Goal: Navigation & Orientation: Find specific page/section

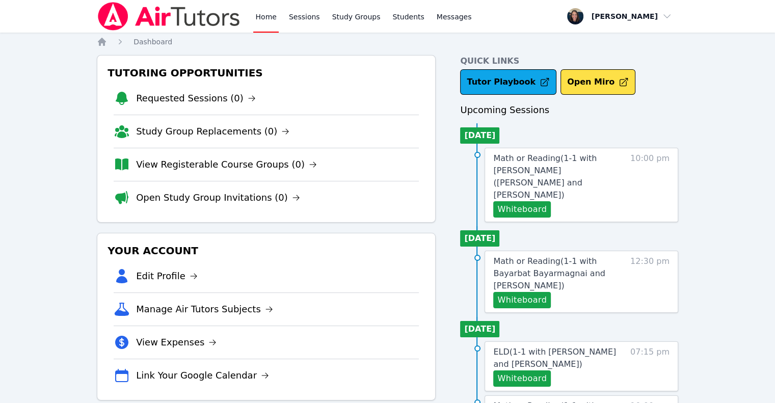
click at [216, 24] on img at bounding box center [169, 16] width 144 height 29
click at [193, 137] on link "Study Group Replacements (0)" at bounding box center [212, 131] width 153 height 14
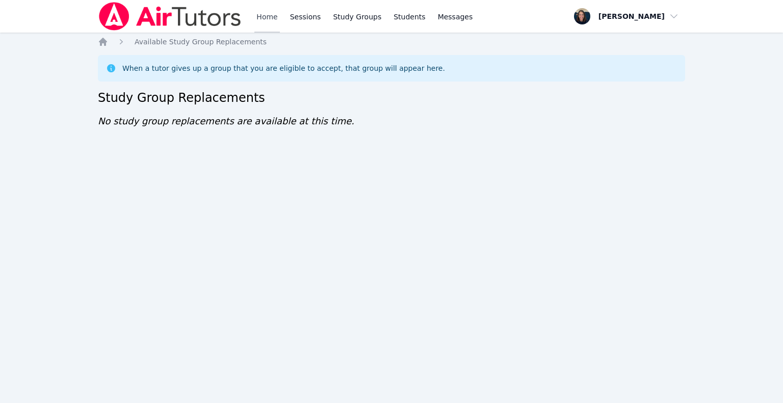
click at [264, 22] on link "Home" at bounding box center [266, 16] width 25 height 33
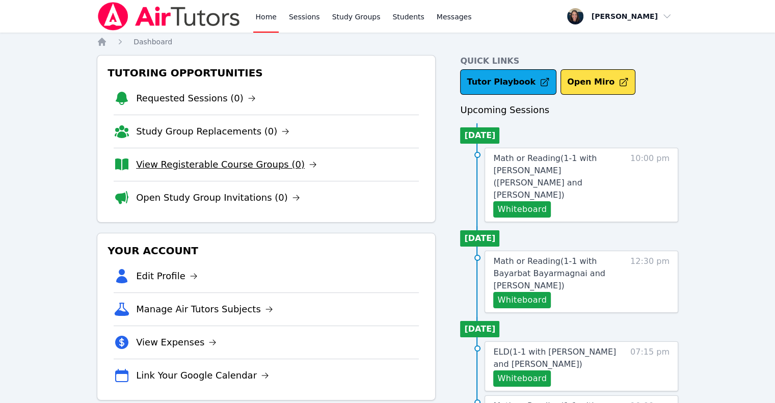
click at [267, 163] on link "View Registerable Course Groups (0)" at bounding box center [226, 164] width 181 height 14
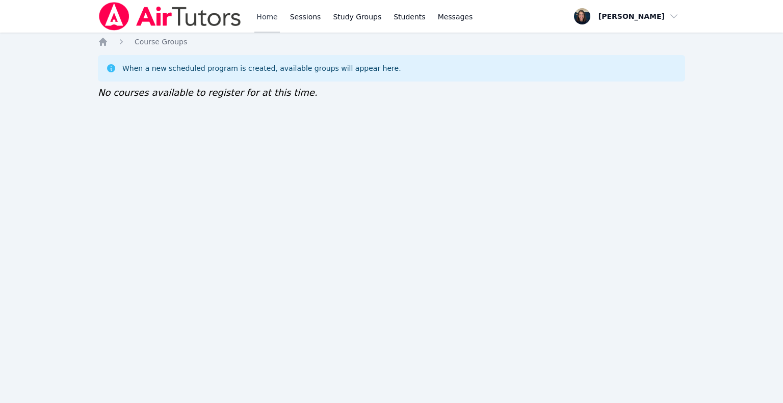
click at [259, 22] on link "Home" at bounding box center [266, 16] width 25 height 33
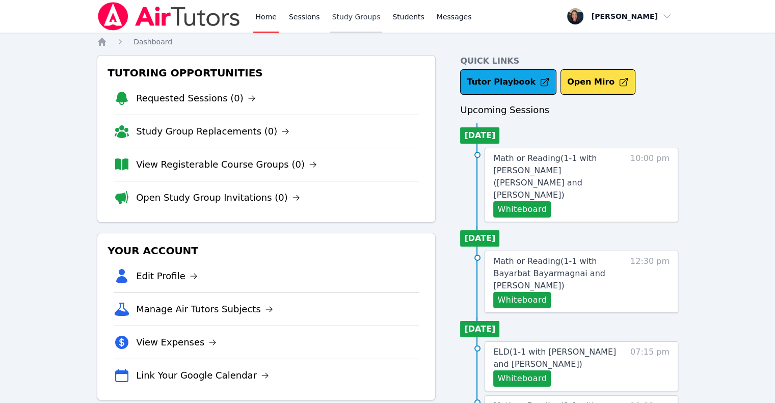
click at [349, 25] on link "Study Groups" at bounding box center [356, 16] width 52 height 33
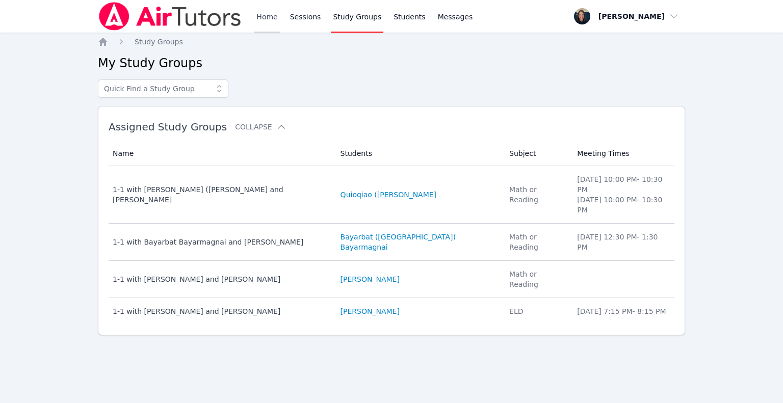
click at [263, 13] on link "Home" at bounding box center [266, 16] width 25 height 33
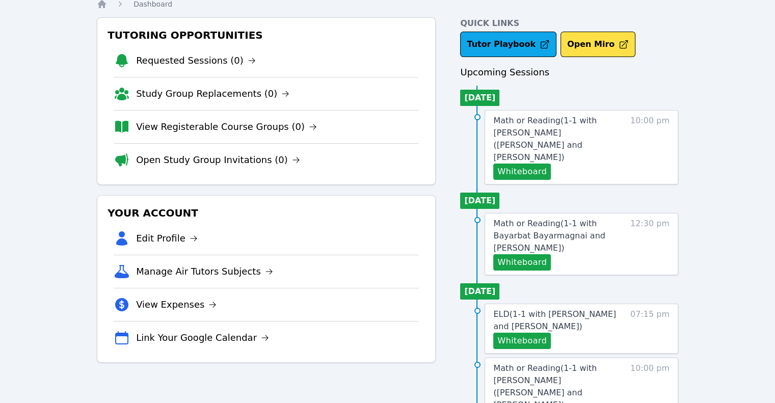
scroll to position [47, 0]
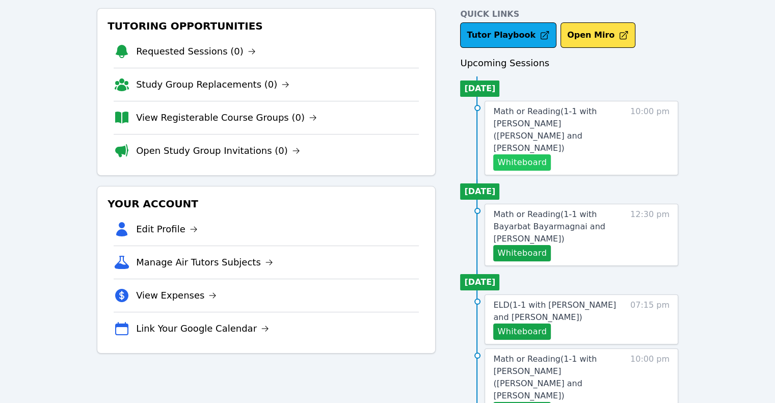
click at [534, 154] on button "Whiteboard" at bounding box center [522, 162] width 58 height 16
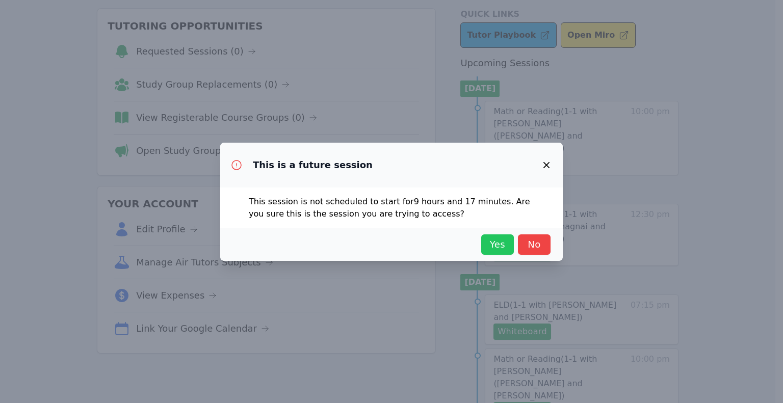
click at [499, 246] on span "Yes" at bounding box center [497, 244] width 22 height 14
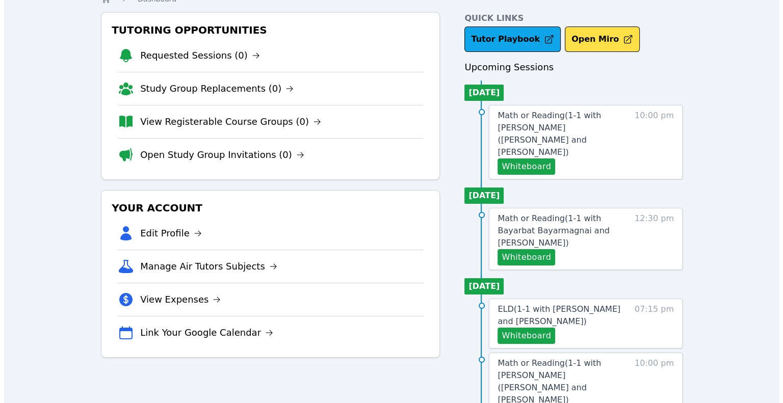
scroll to position [0, 0]
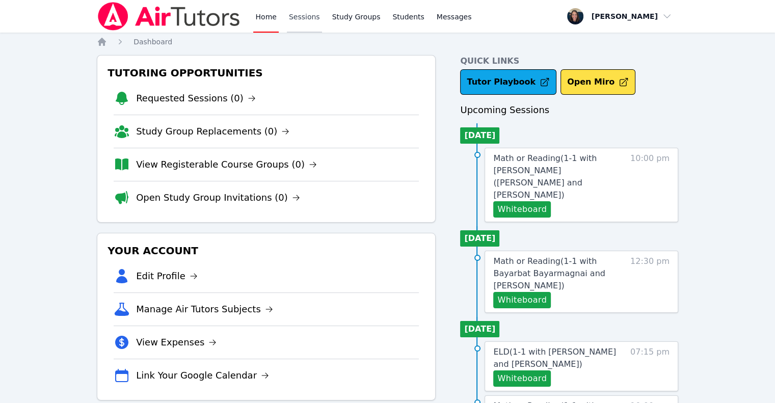
click at [309, 16] on link "Sessions" at bounding box center [304, 16] width 35 height 33
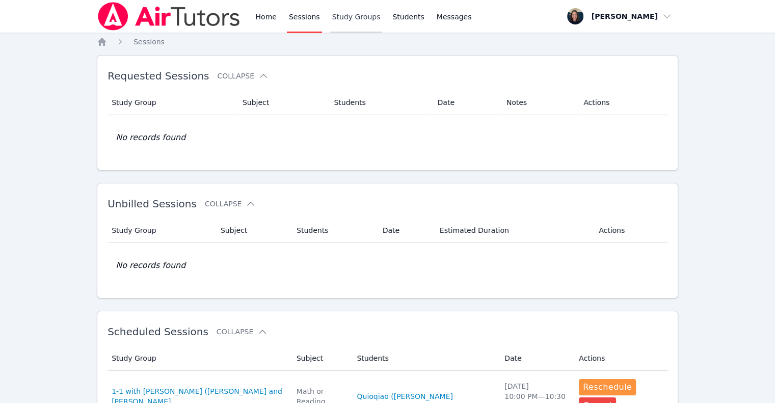
click at [344, 19] on link "Study Groups" at bounding box center [356, 16] width 52 height 33
